Goal: Entertainment & Leisure: Browse casually

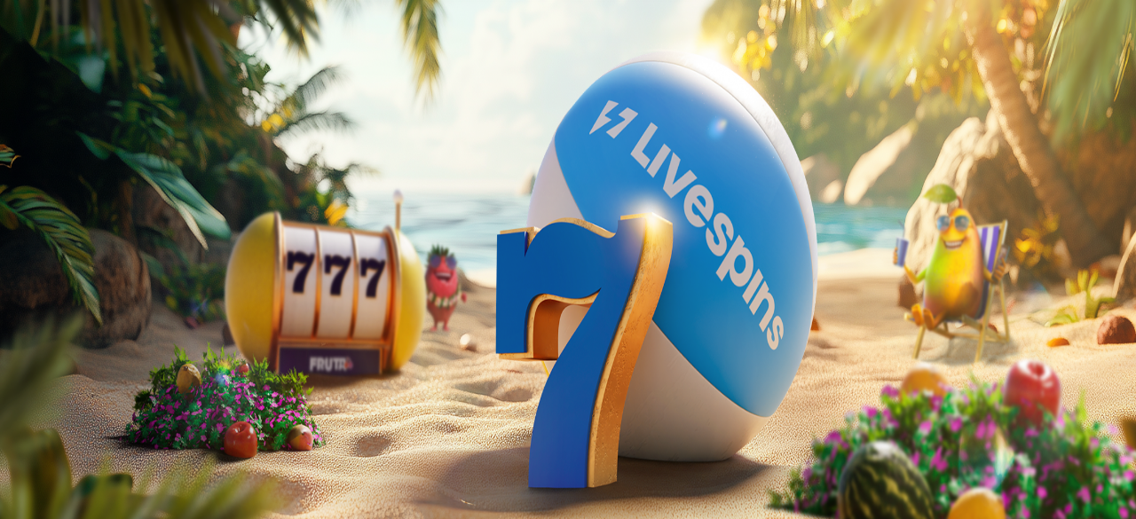
click at [14, 430] on span "close icon" at bounding box center [14, 430] width 0 height 0
type input "*******"
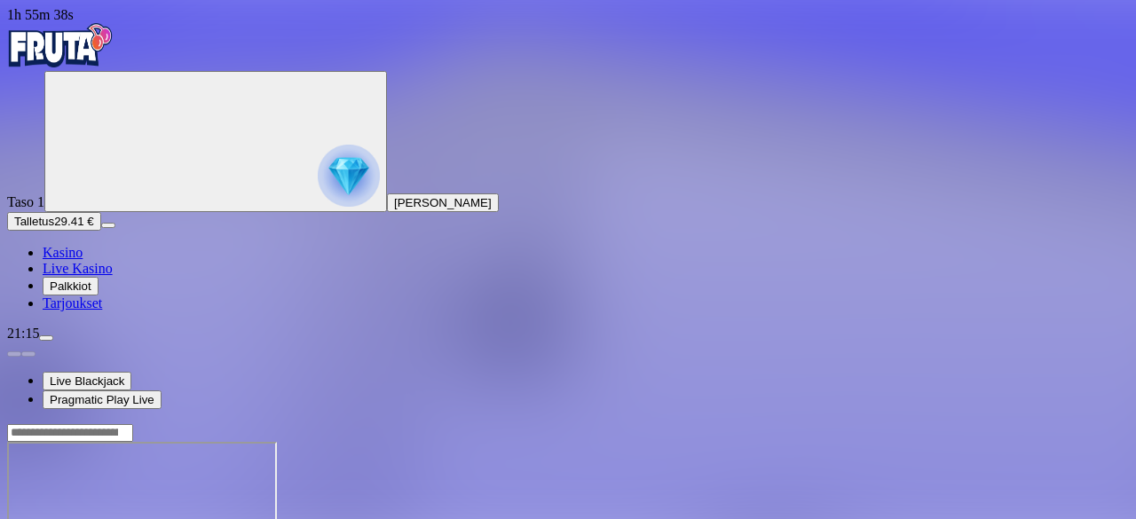
click at [83, 260] on span "Kasino" at bounding box center [63, 252] width 40 height 15
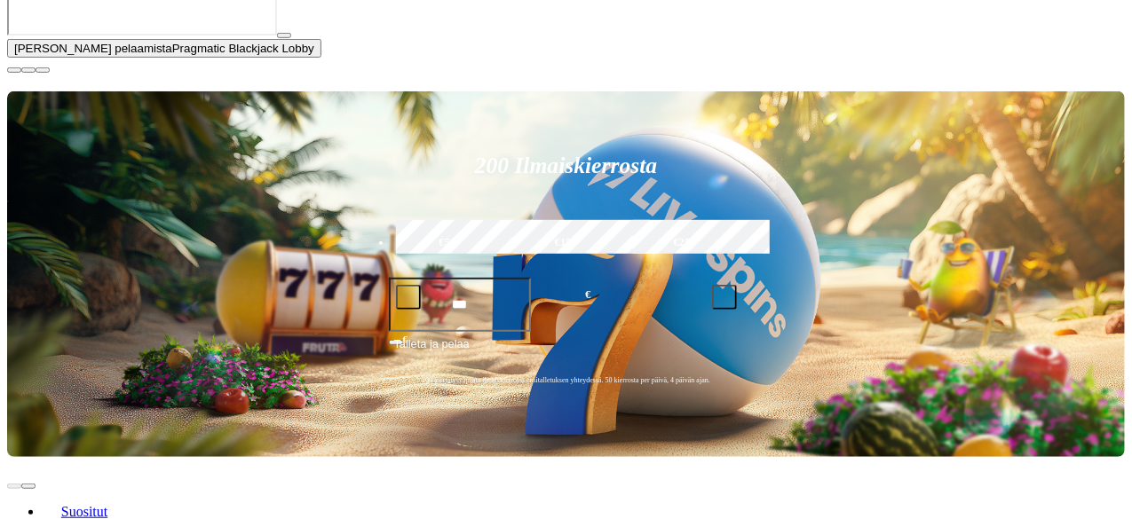
scroll to position [444, 0]
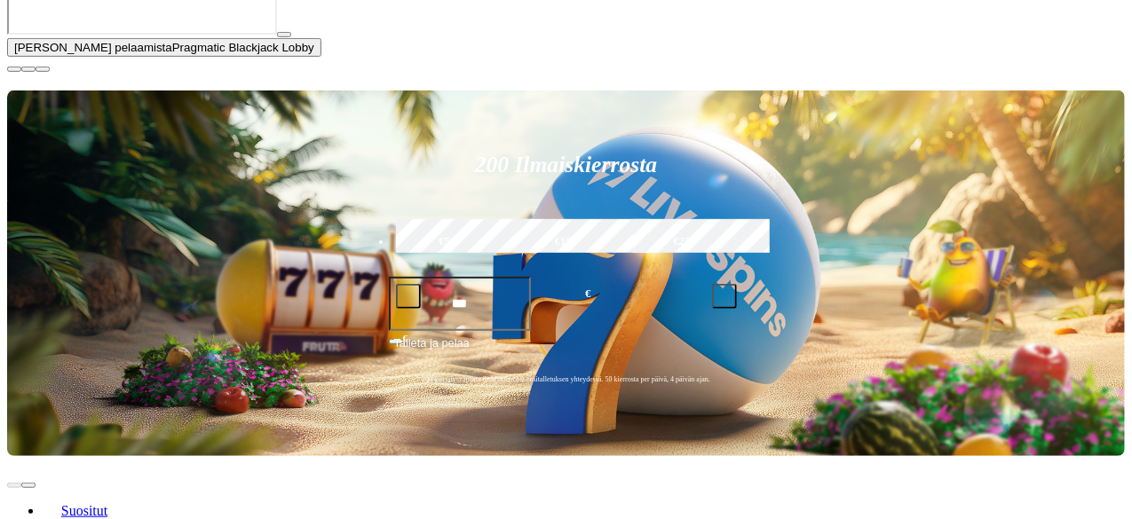
click at [14, 69] on span "close icon" at bounding box center [14, 69] width 0 height 0
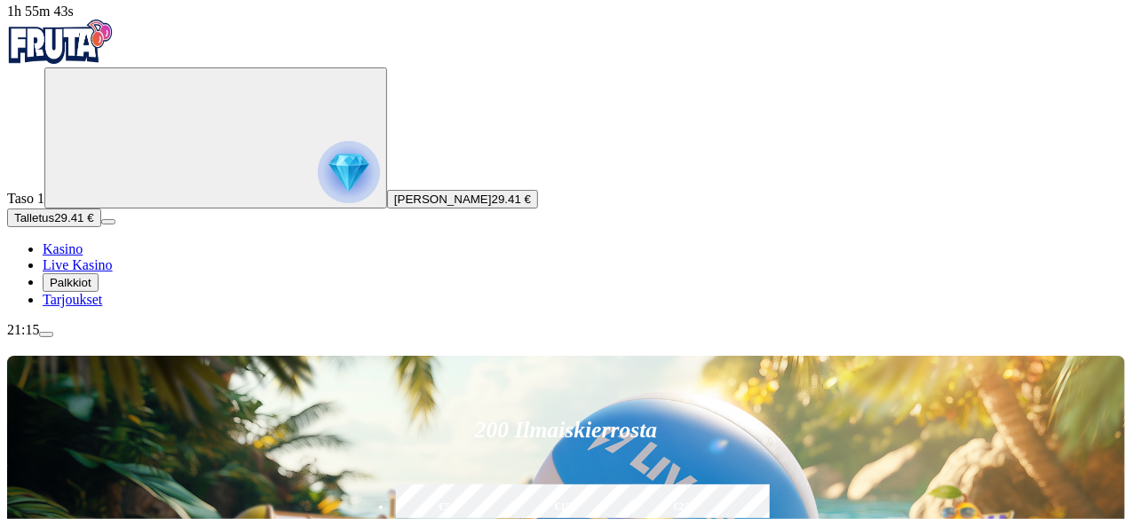
scroll to position [0, 0]
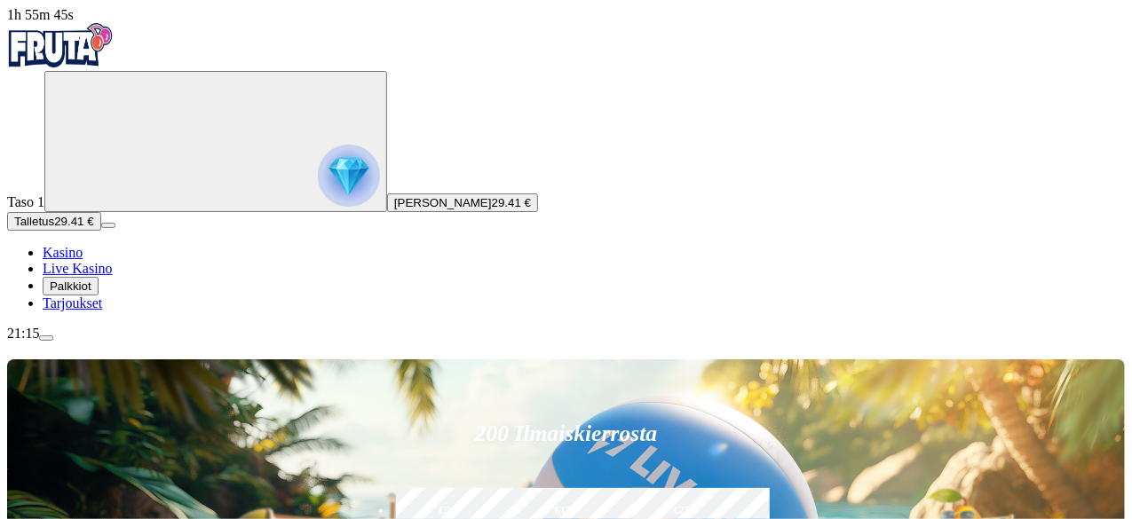
type input "*****"
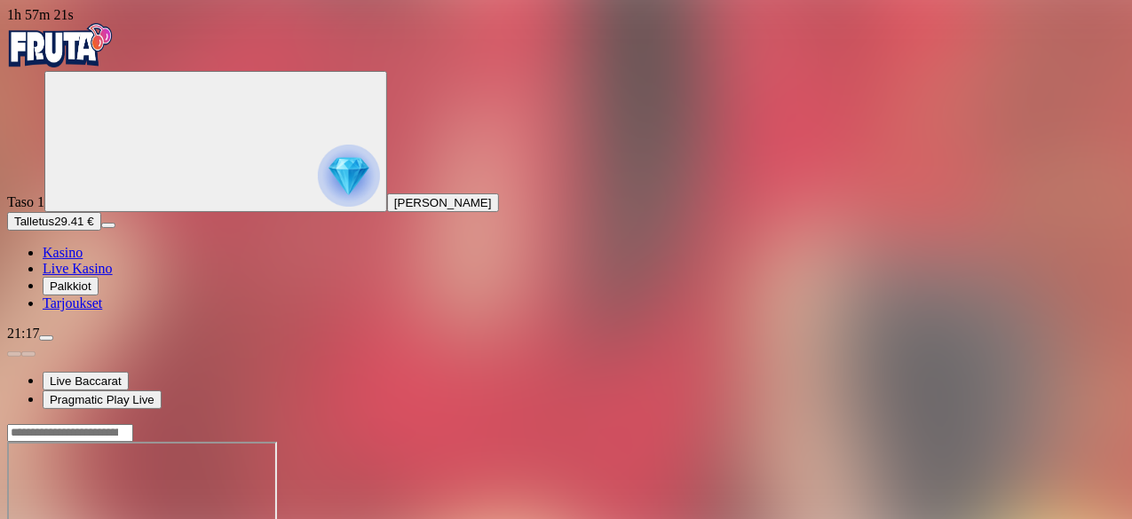
click at [76, 260] on span "Kasino" at bounding box center [63, 252] width 40 height 15
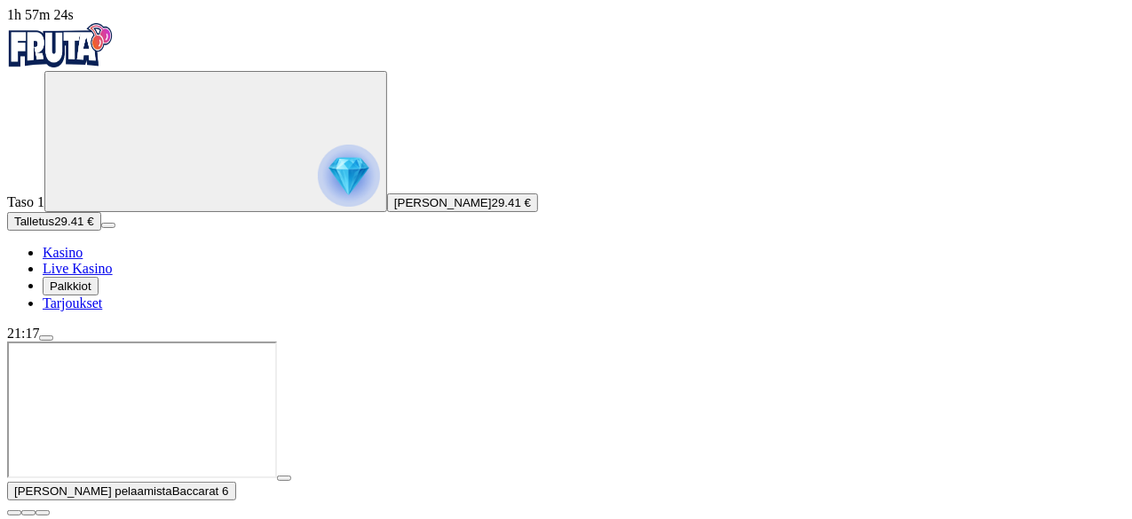
click at [14, 513] on span "close icon" at bounding box center [14, 513] width 0 height 0
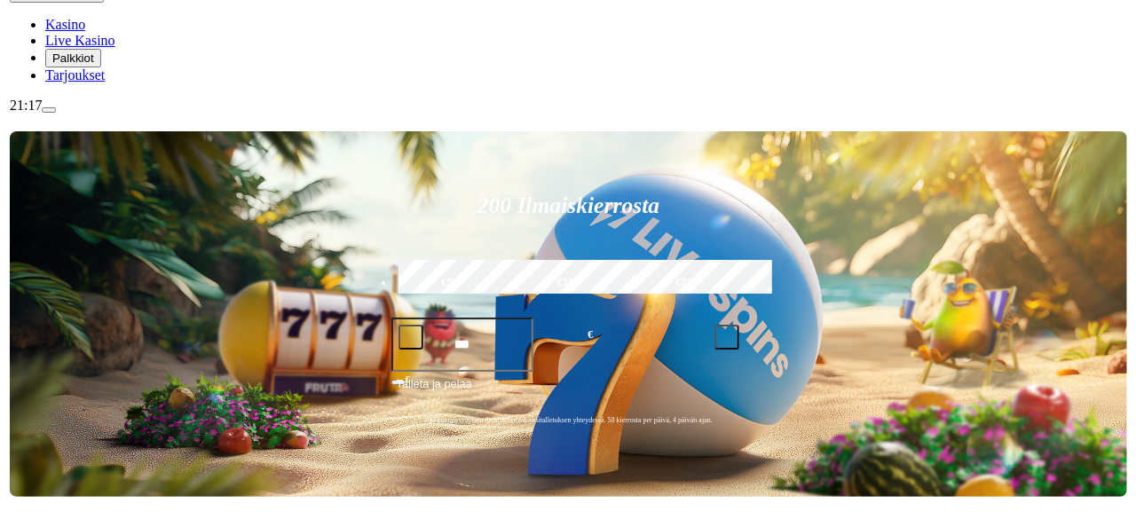
scroll to position [266, 0]
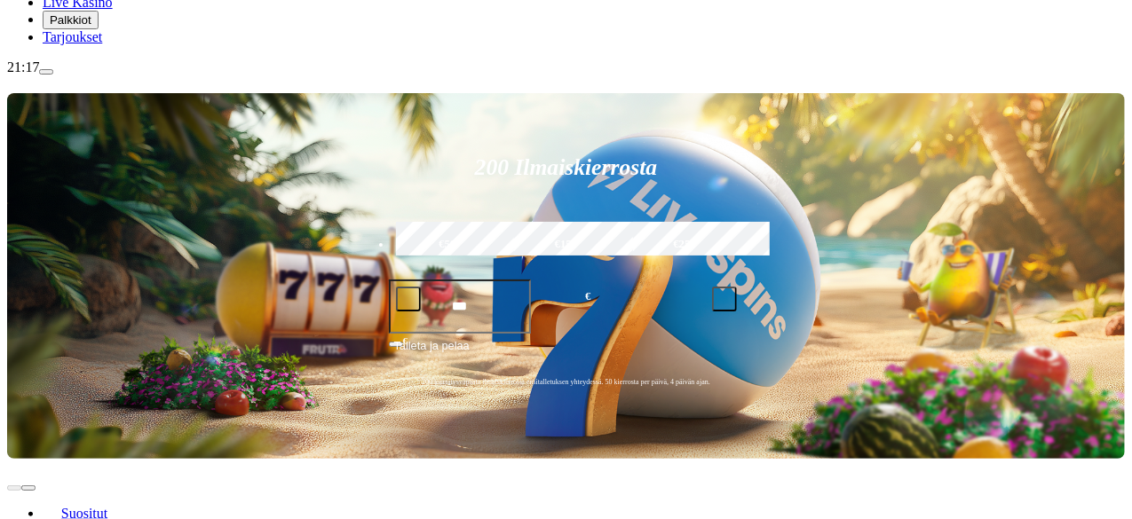
click at [46, 72] on span "menu icon" at bounding box center [46, 72] width 0 height 0
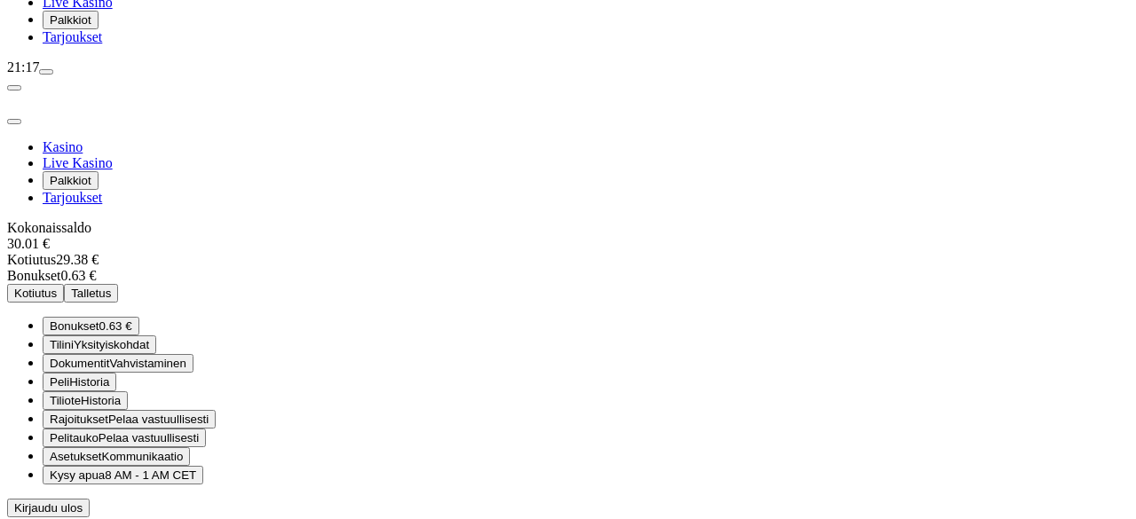
click at [57, 287] on span "Kotiutus" at bounding box center [35, 293] width 43 height 13
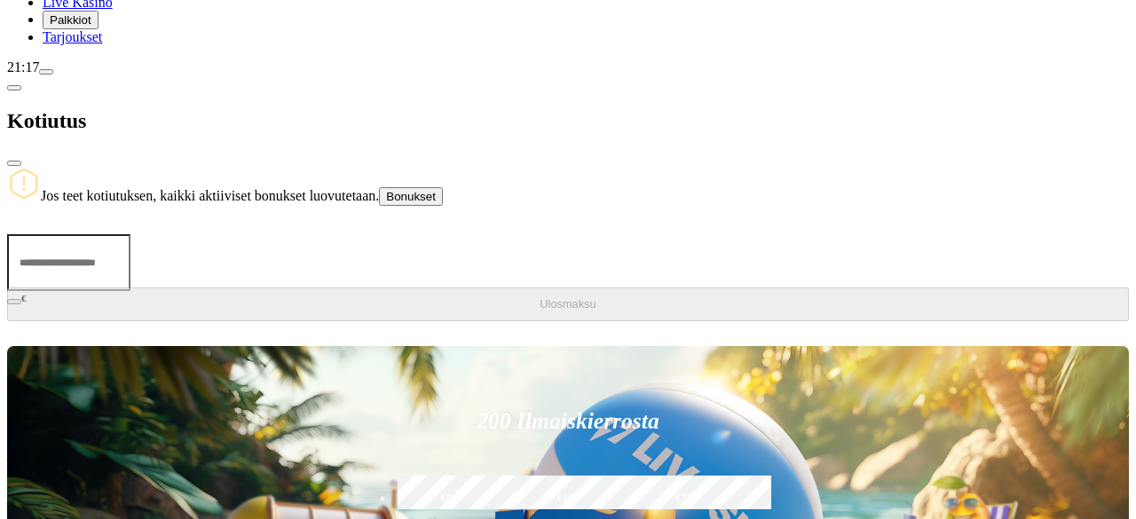
click at [353, 188] on span "Jos teet kotiutuksen, kaikki aktiiviset bonukset luovutetaan." at bounding box center [210, 195] width 338 height 15
click at [436, 190] on span "Bonukset" at bounding box center [411, 196] width 50 height 13
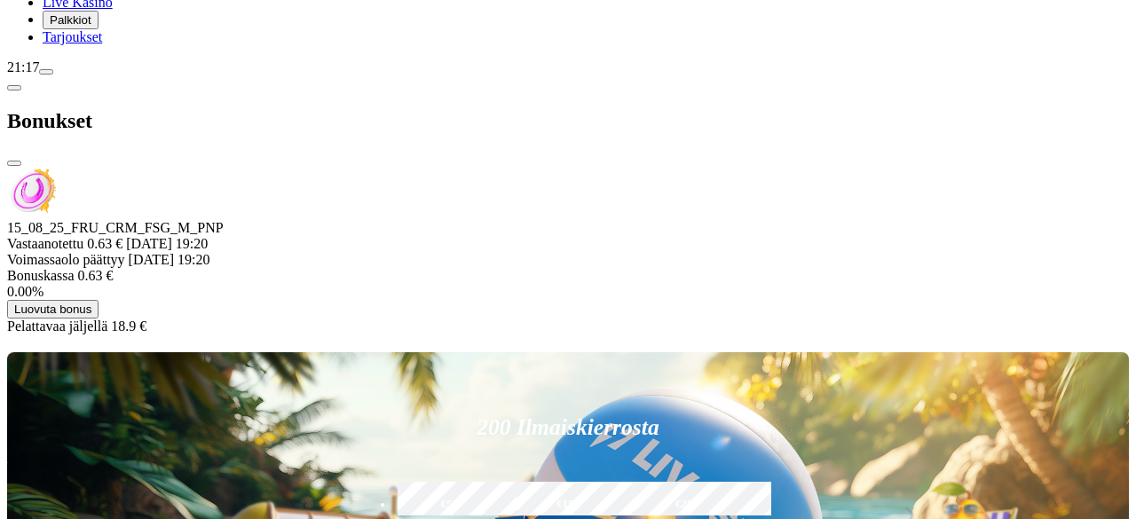
click at [14, 88] on span "chevron-left icon" at bounding box center [14, 88] width 0 height 0
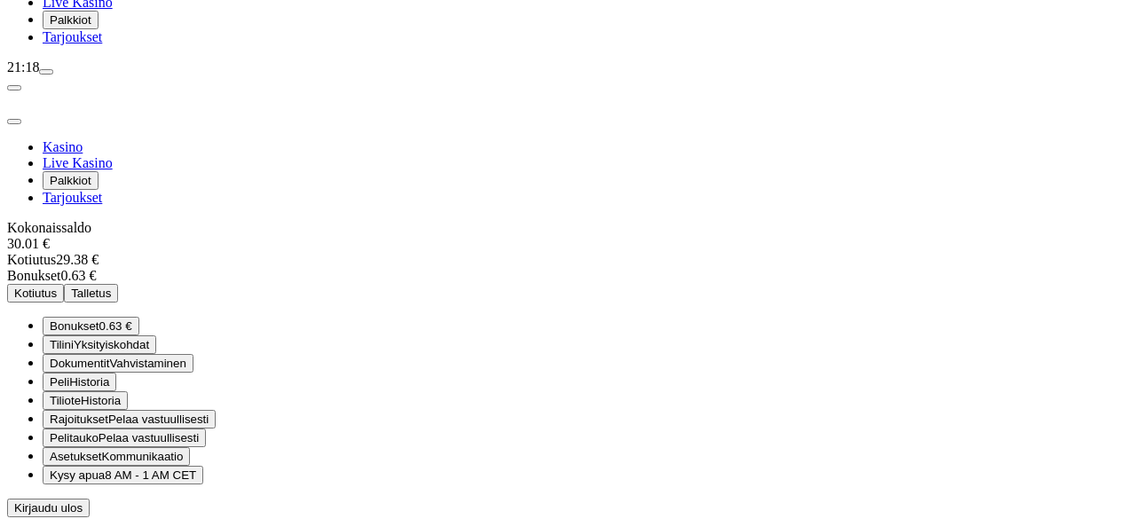
click at [139, 317] on button "Bonukset 0.63 €" at bounding box center [91, 326] width 97 height 19
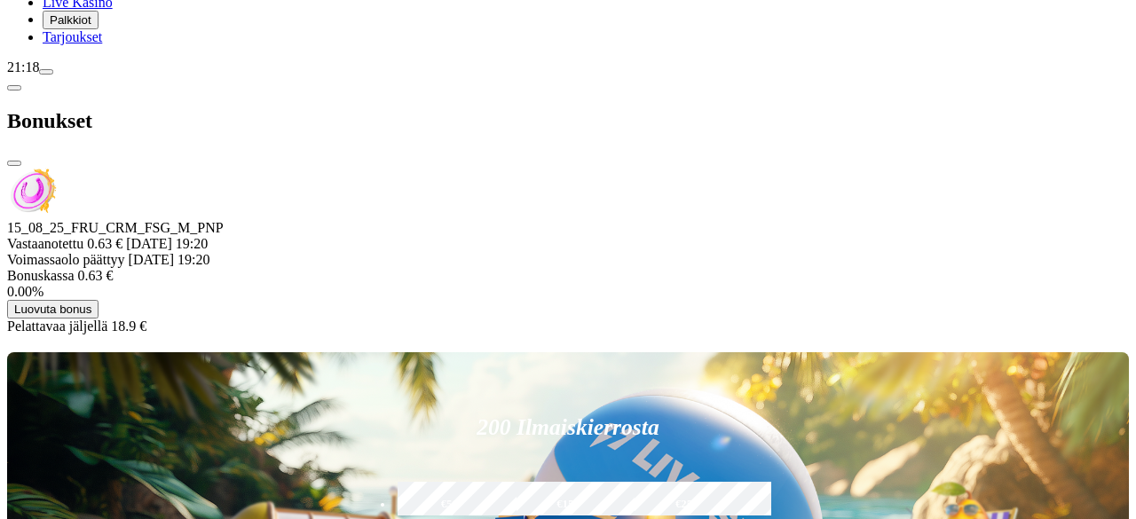
click at [14, 88] on span "chevron-left icon" at bounding box center [14, 88] width 0 height 0
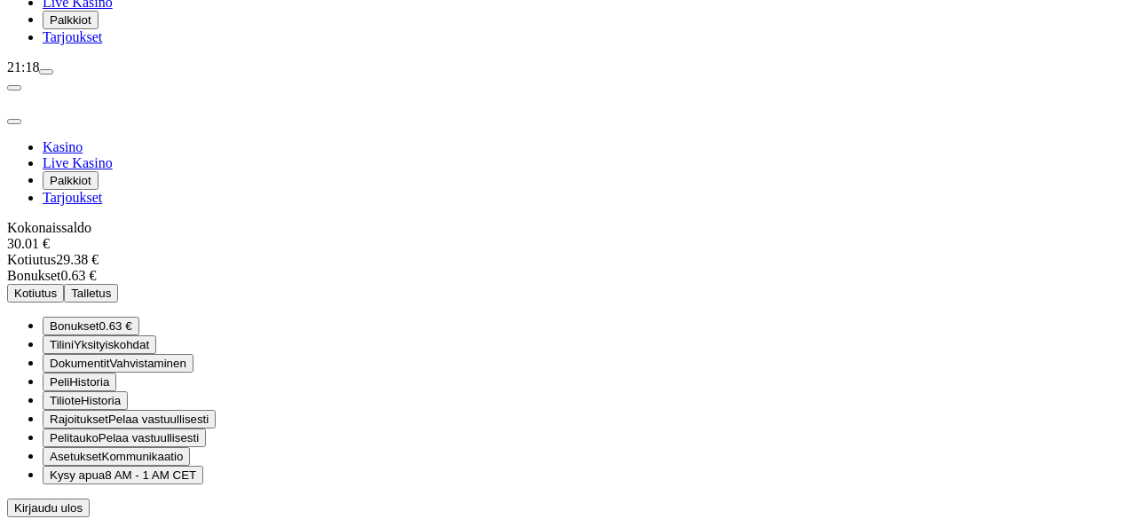
click at [14, 122] on span "close icon" at bounding box center [14, 122] width 0 height 0
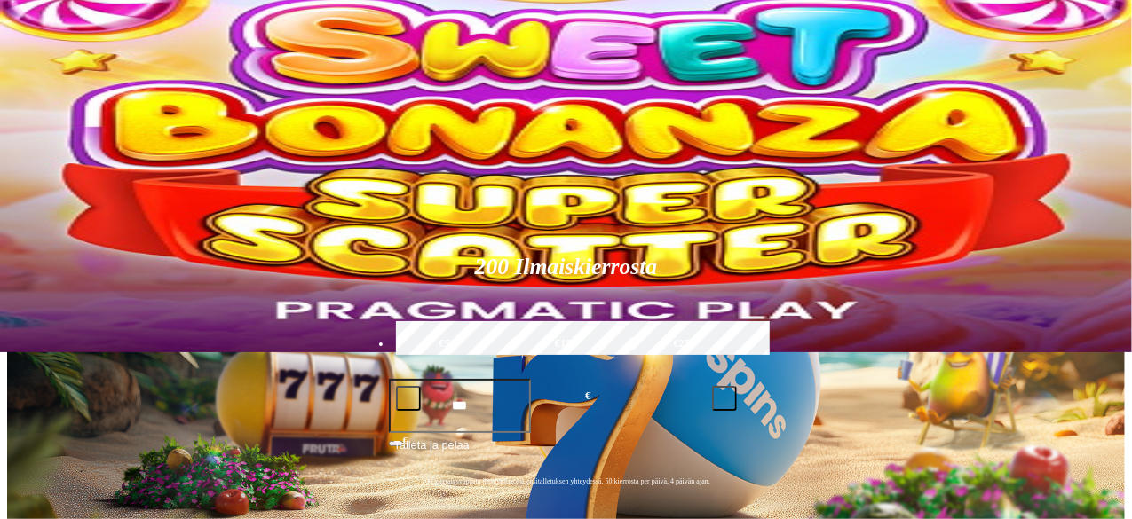
scroll to position [89, 0]
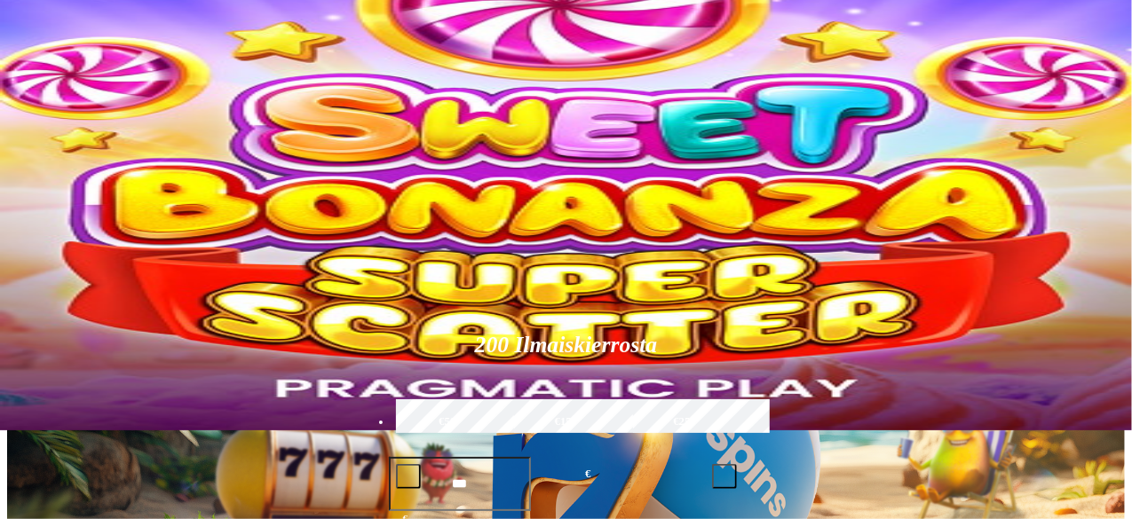
type input "*****"
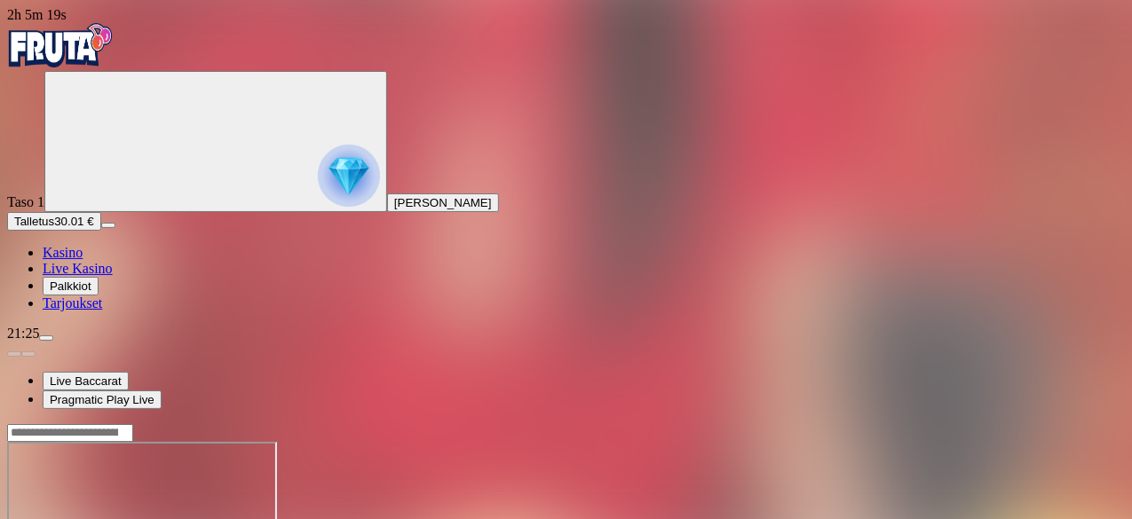
click at [83, 260] on span "Kasino" at bounding box center [63, 252] width 40 height 15
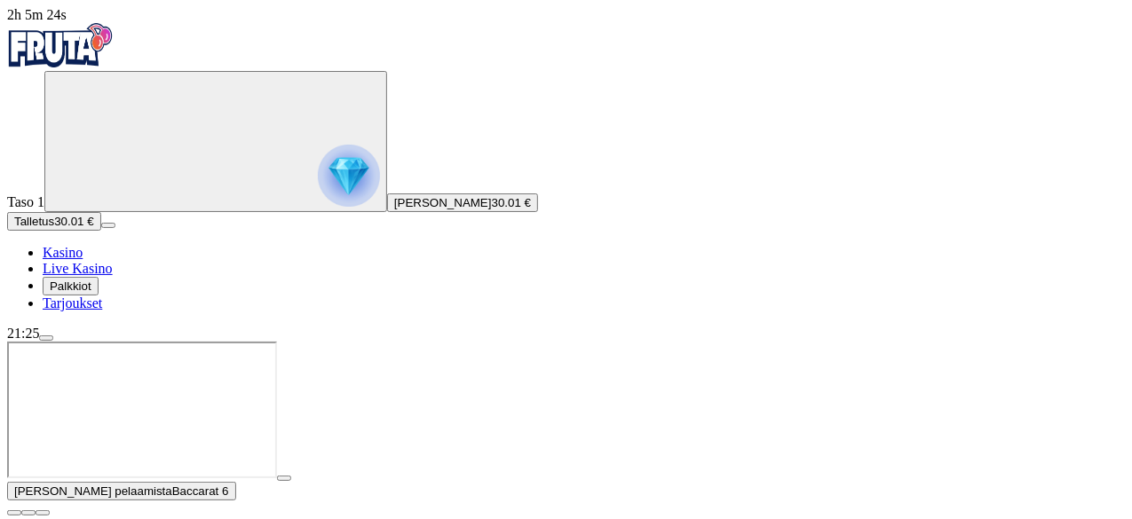
click at [394, 209] on span "[PERSON_NAME]" at bounding box center [443, 202] width 98 height 13
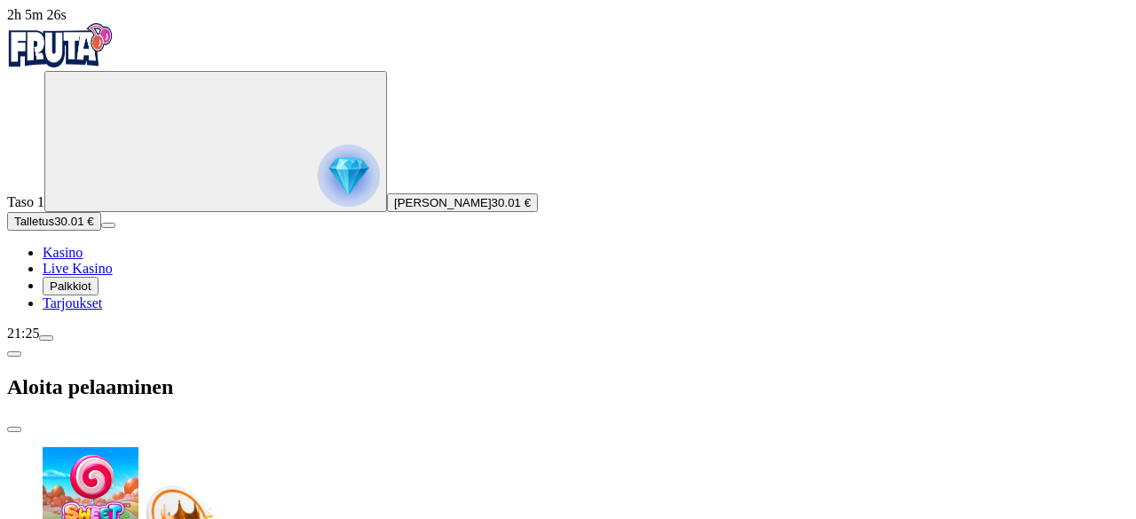
click at [101, 231] on button "Talletus 30.01 €" at bounding box center [54, 221] width 94 height 19
click at [14, 430] on span "close icon" at bounding box center [14, 430] width 0 height 0
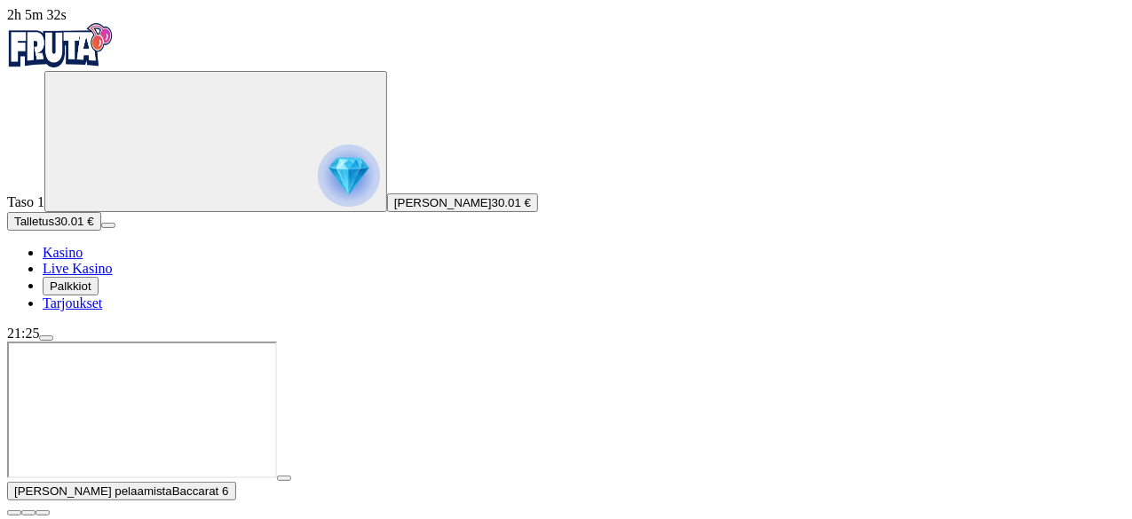
click at [291, 476] on button "button" at bounding box center [284, 478] width 14 height 5
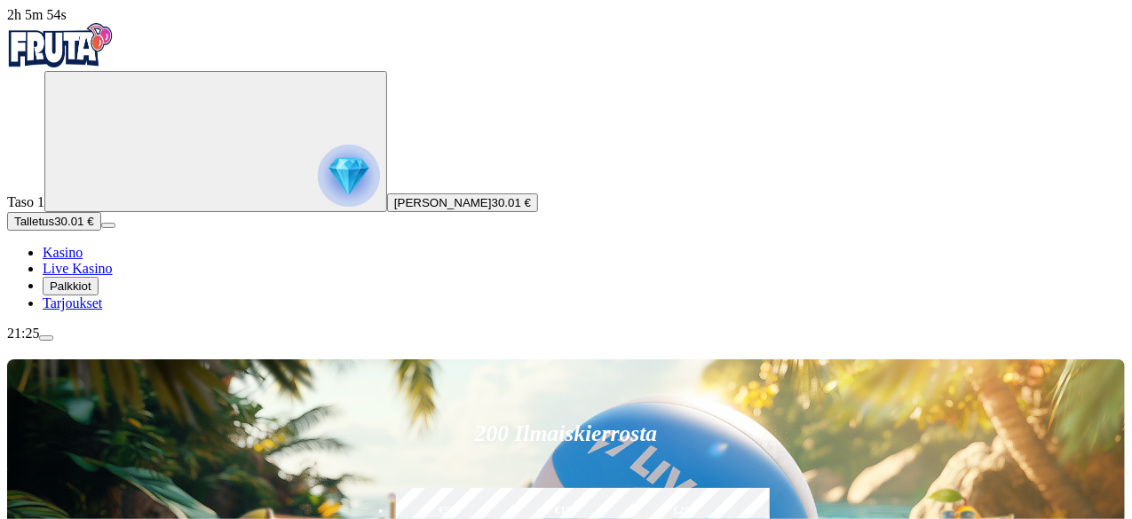
click at [83, 260] on span "Kasino" at bounding box center [63, 252] width 40 height 15
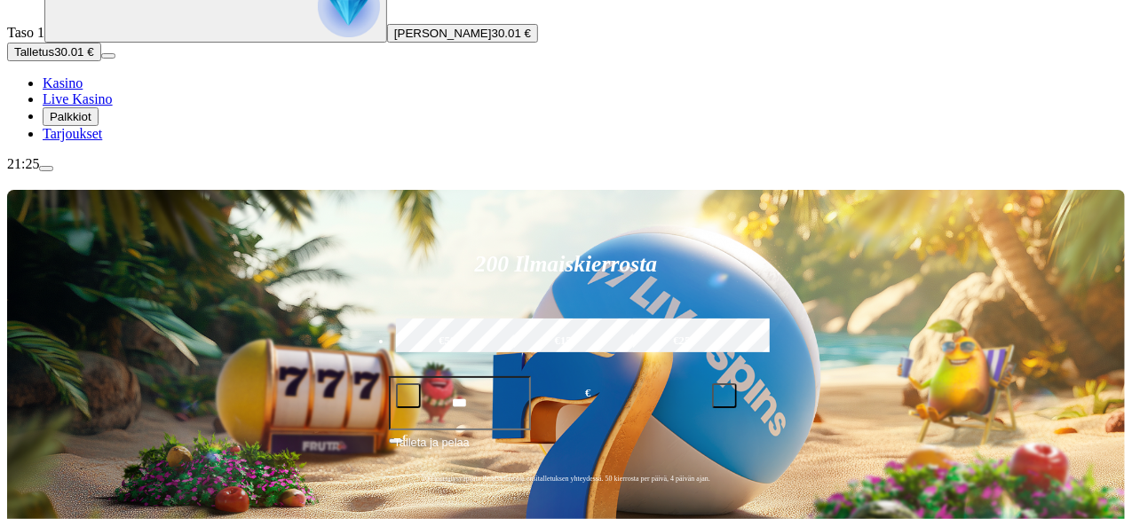
scroll to position [178, 0]
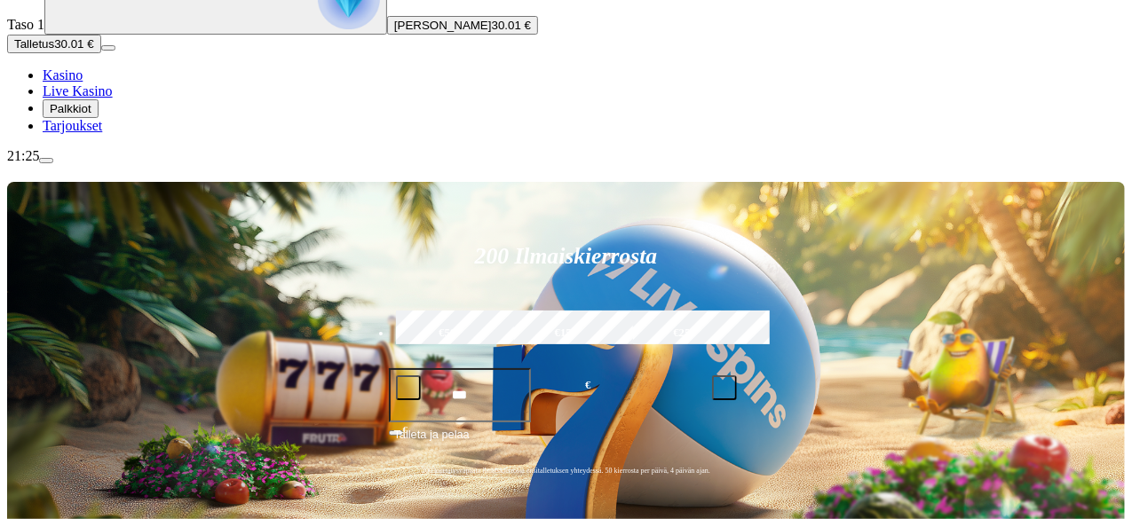
type input "****"
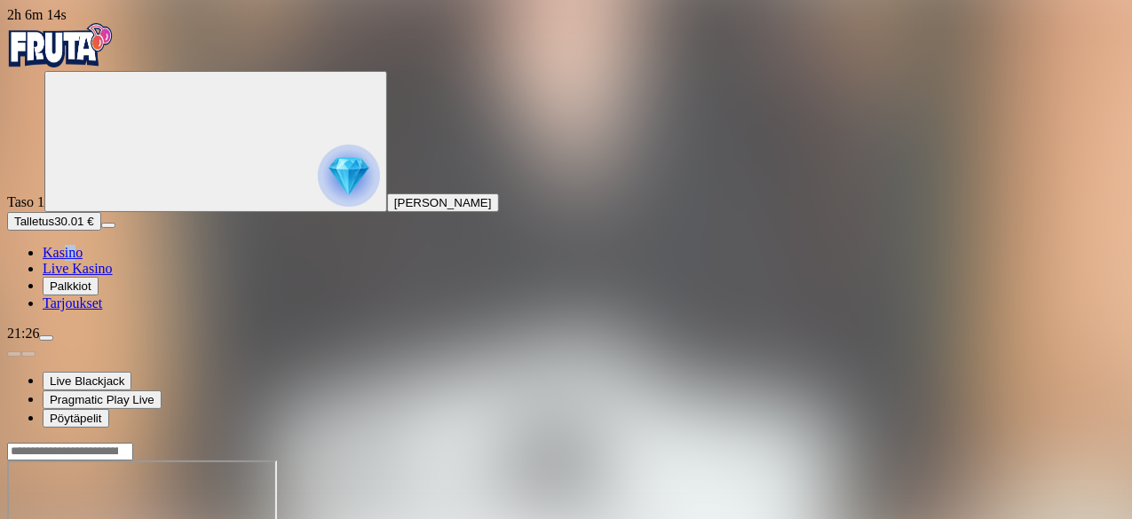
click at [98, 312] on nav "Kasino Live Kasino Palkkiot Tarjoukset" at bounding box center [565, 278] width 1117 height 67
click at [83, 260] on span "Kasino" at bounding box center [63, 252] width 40 height 15
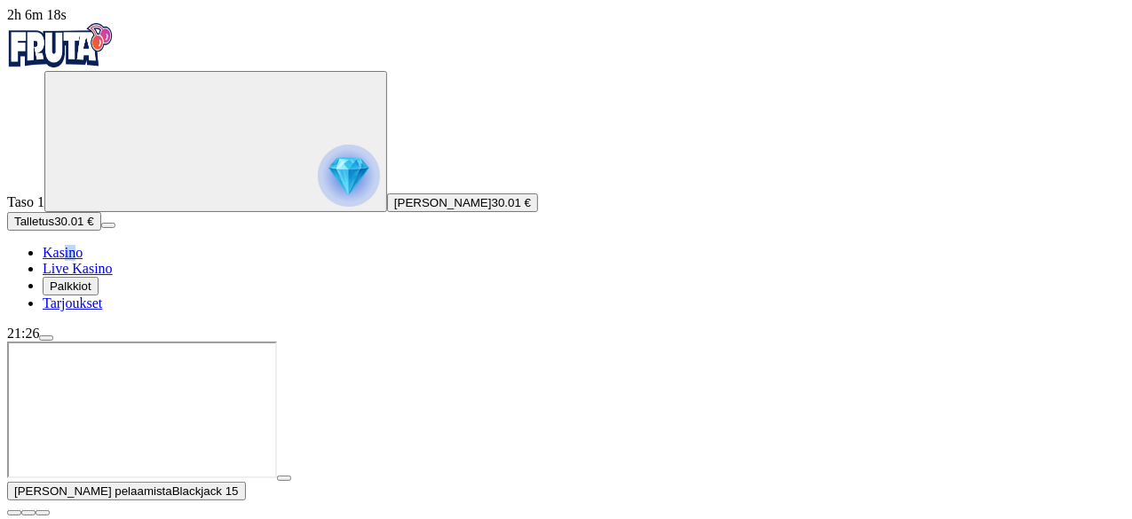
drag, startPoint x: 1111, startPoint y: 356, endPoint x: 1001, endPoint y: 331, distance: 112.8
click at [14, 513] on span "close icon" at bounding box center [14, 513] width 0 height 0
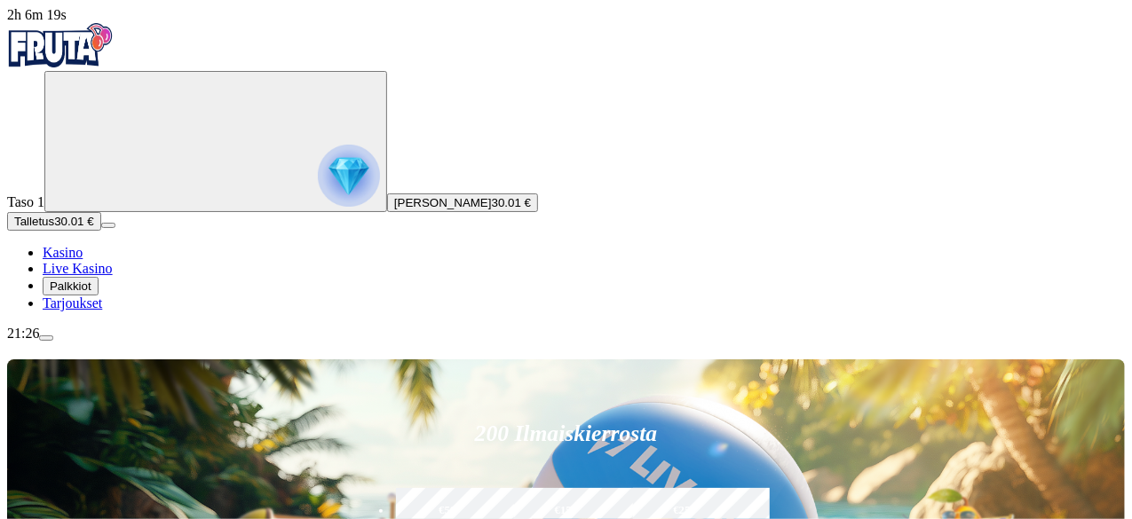
type input "*"
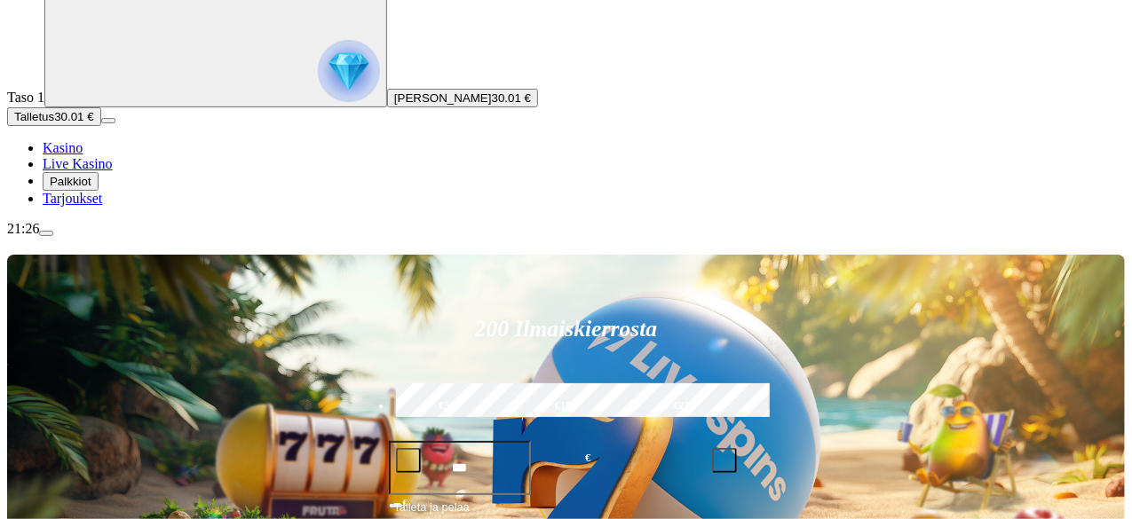
scroll to position [89, 0]
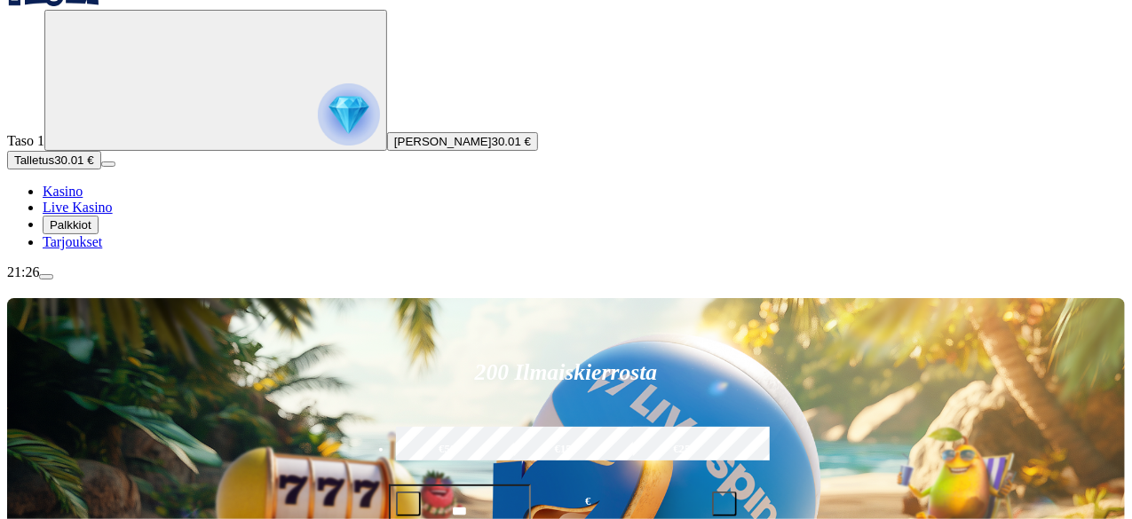
scroll to position [89, 0]
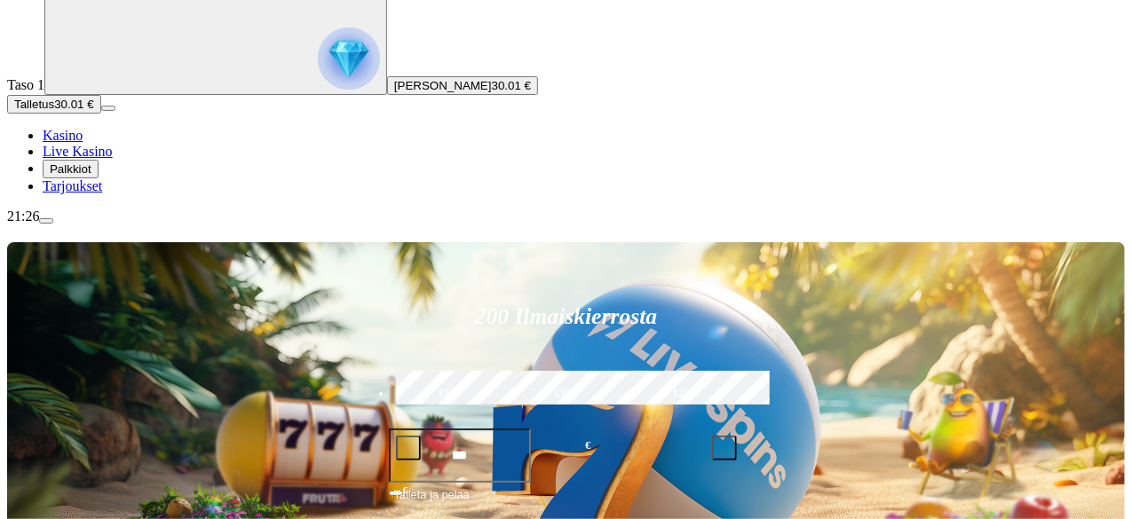
scroll to position [89, 0]
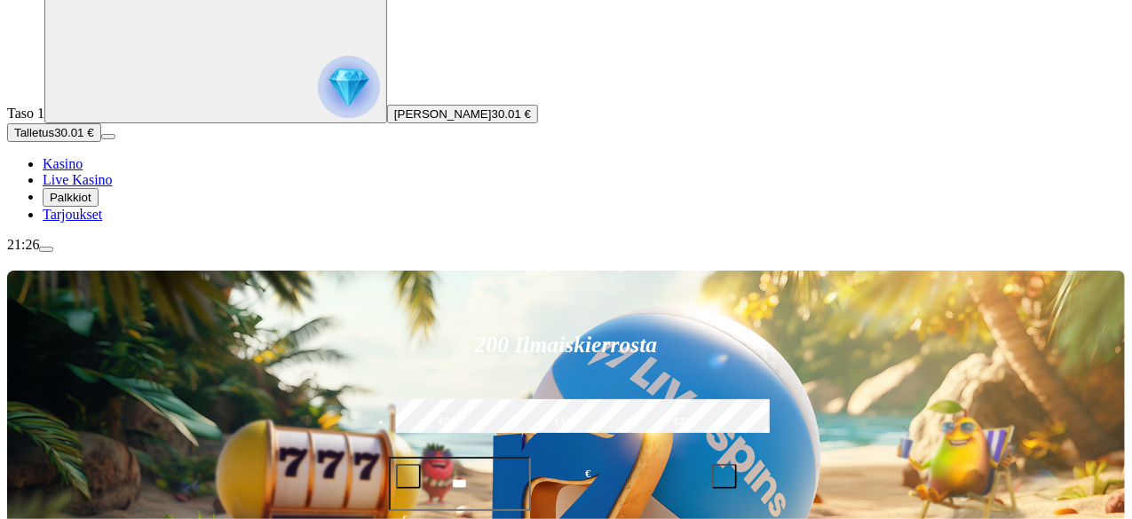
type input "*****"
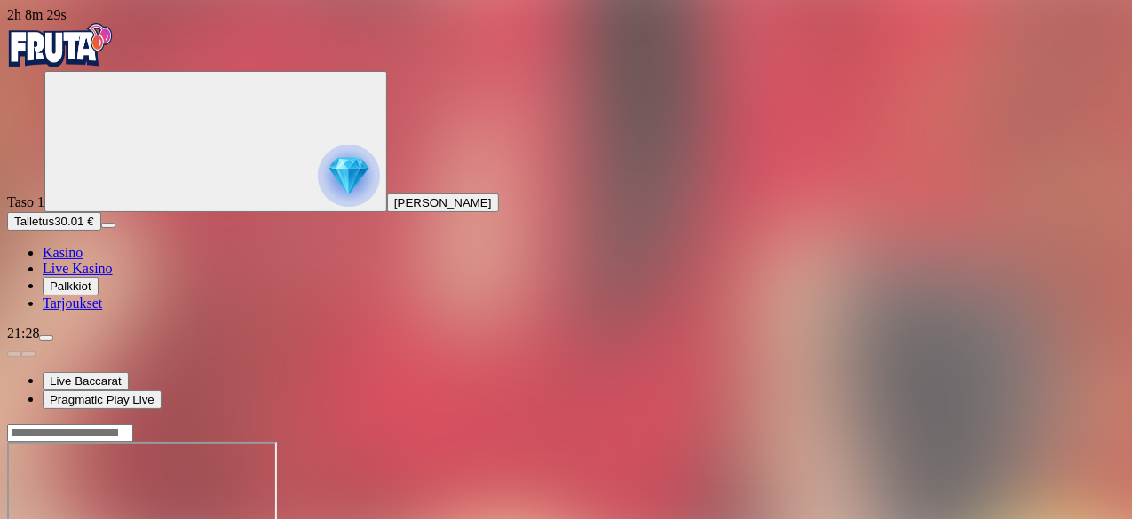
click at [83, 260] on span "Kasino" at bounding box center [63, 252] width 40 height 15
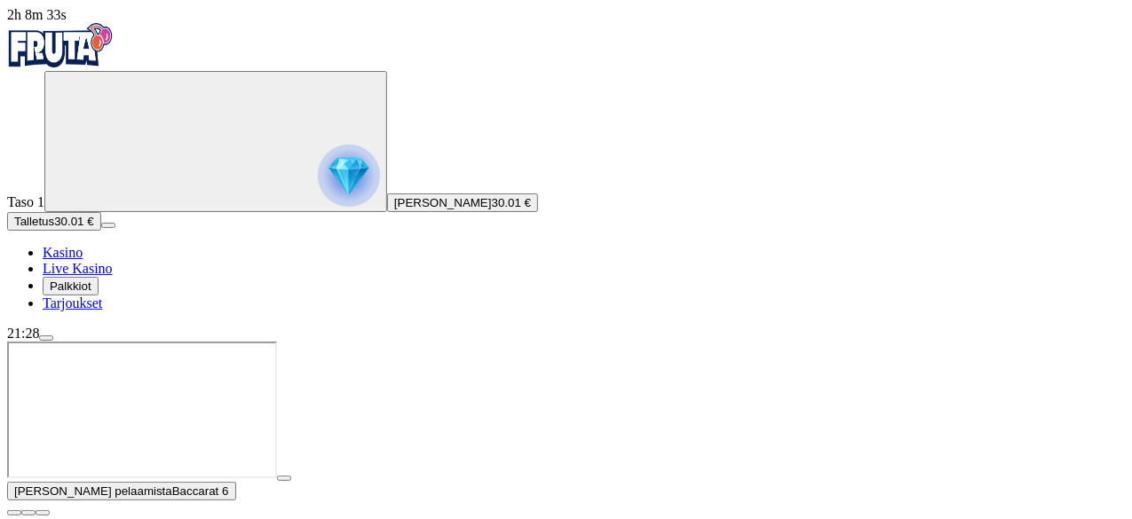
click at [291, 476] on button "button" at bounding box center [284, 478] width 14 height 5
